Goal: Task Accomplishment & Management: Use online tool/utility

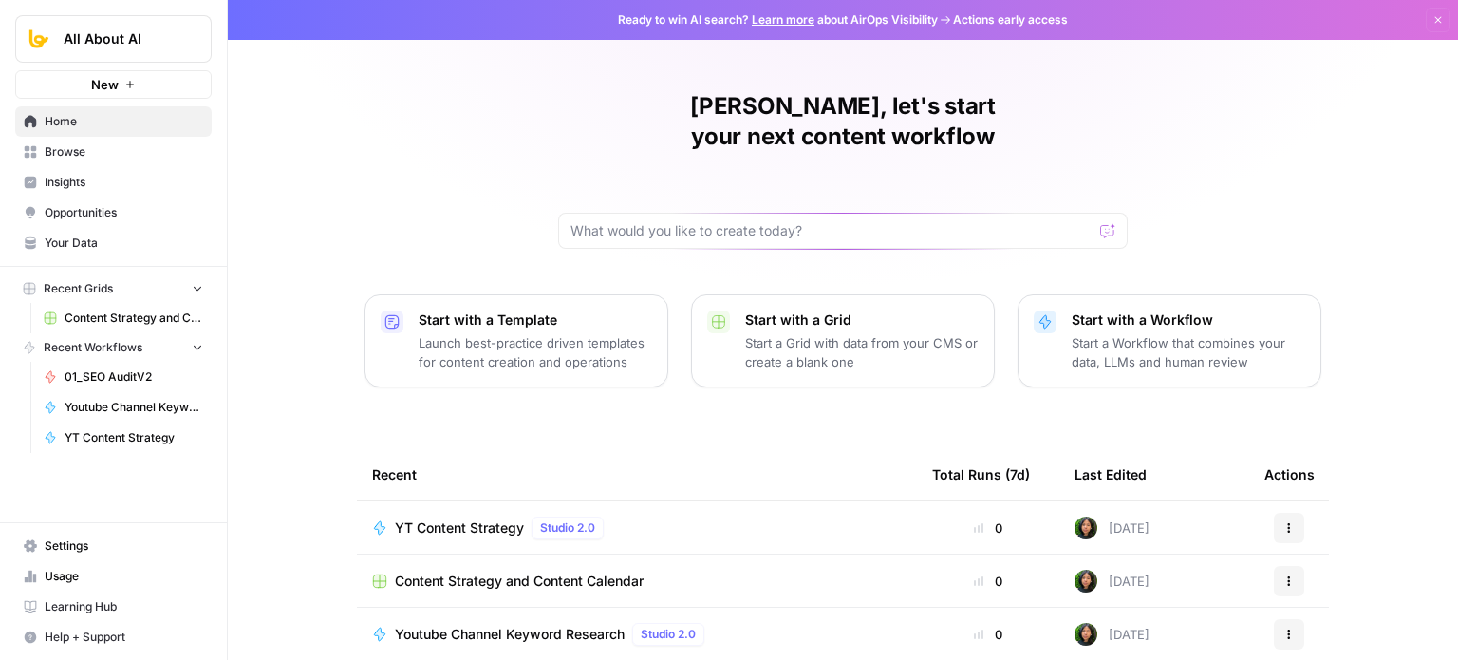
scroll to position [213, 0]
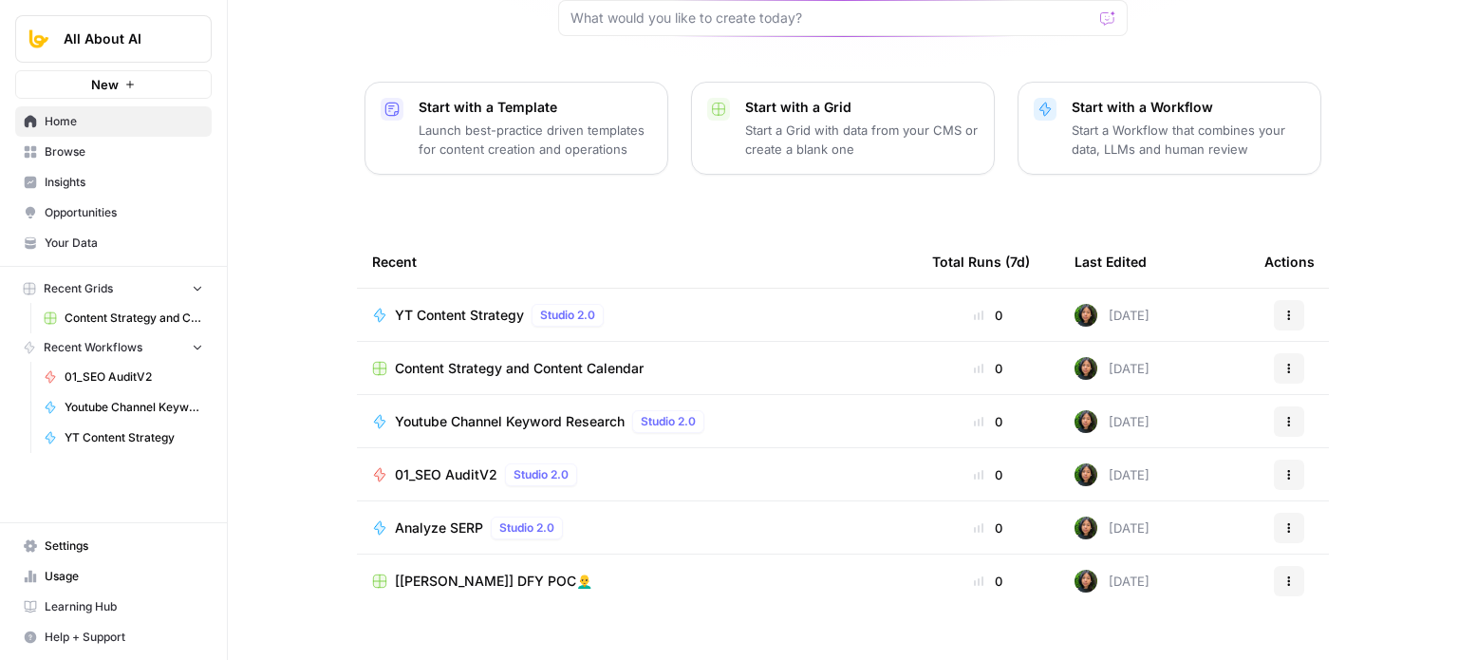
click at [485, 359] on span "Content Strategy and Content Calendar" at bounding box center [519, 368] width 249 height 19
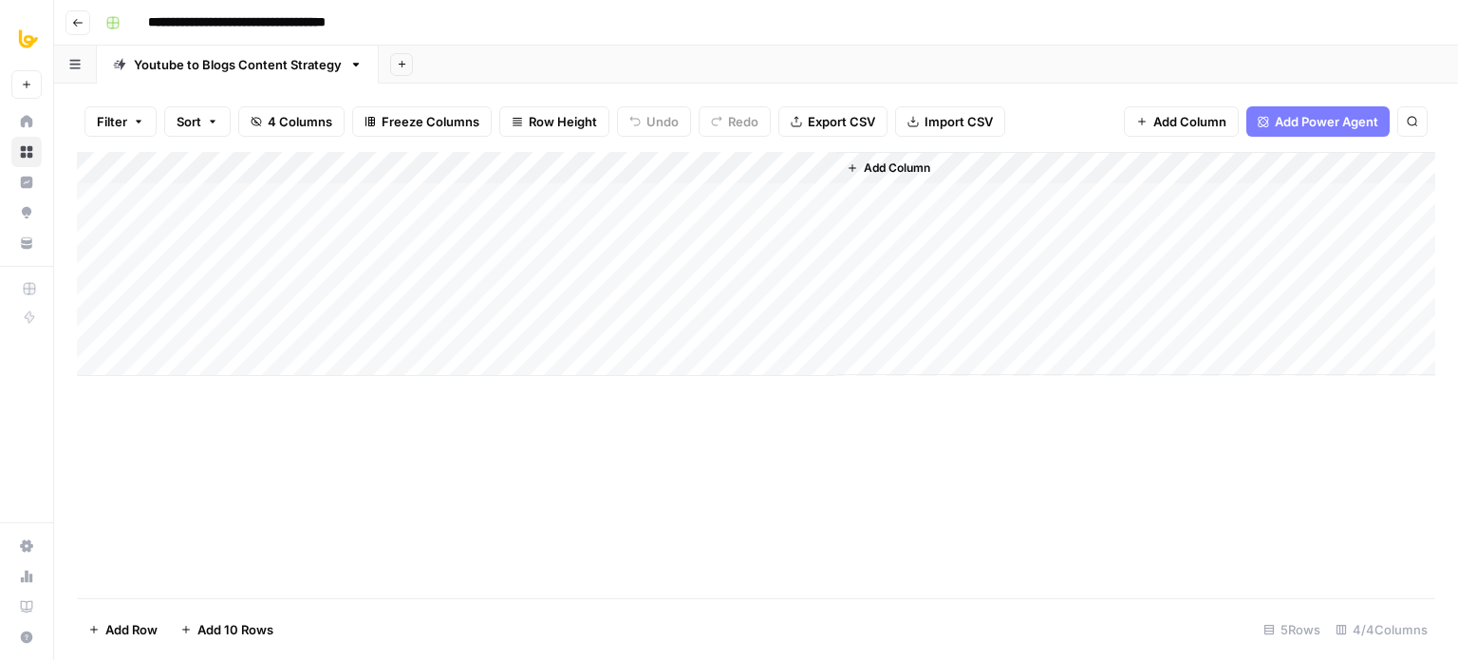
click at [788, 161] on div "Add Column" at bounding box center [756, 264] width 1358 height 224
